Goal: Information Seeking & Learning: Learn about a topic

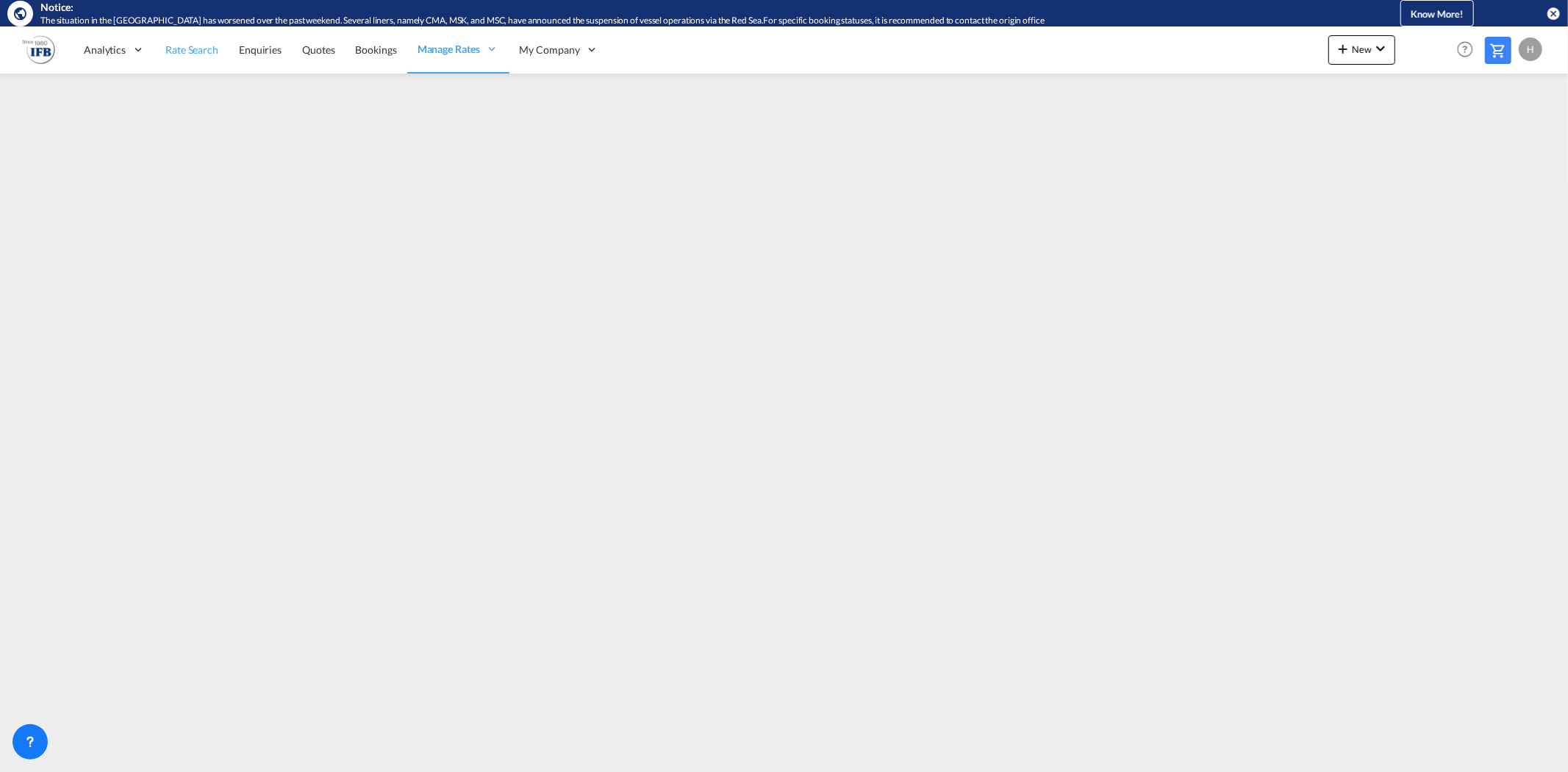
click at [169, 41] on link "Rate Search" at bounding box center [192, 49] width 73 height 48
